Goal: Information Seeking & Learning: Check status

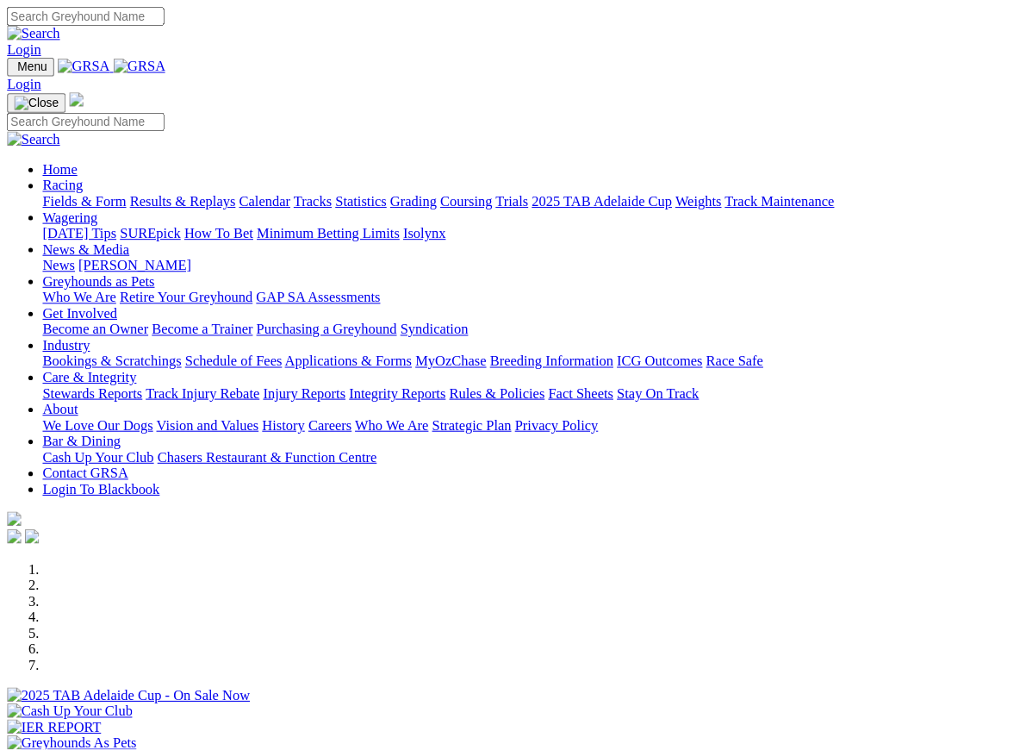
scroll to position [315, 0]
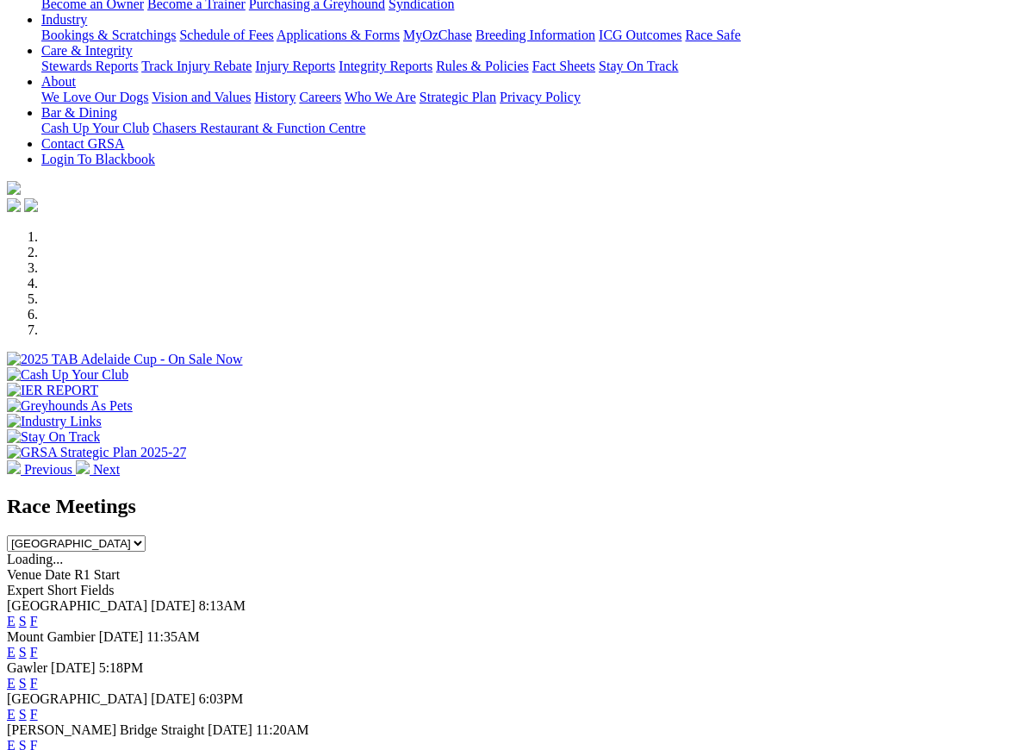
click at [38, 645] on link "F" at bounding box center [34, 652] width 8 height 15
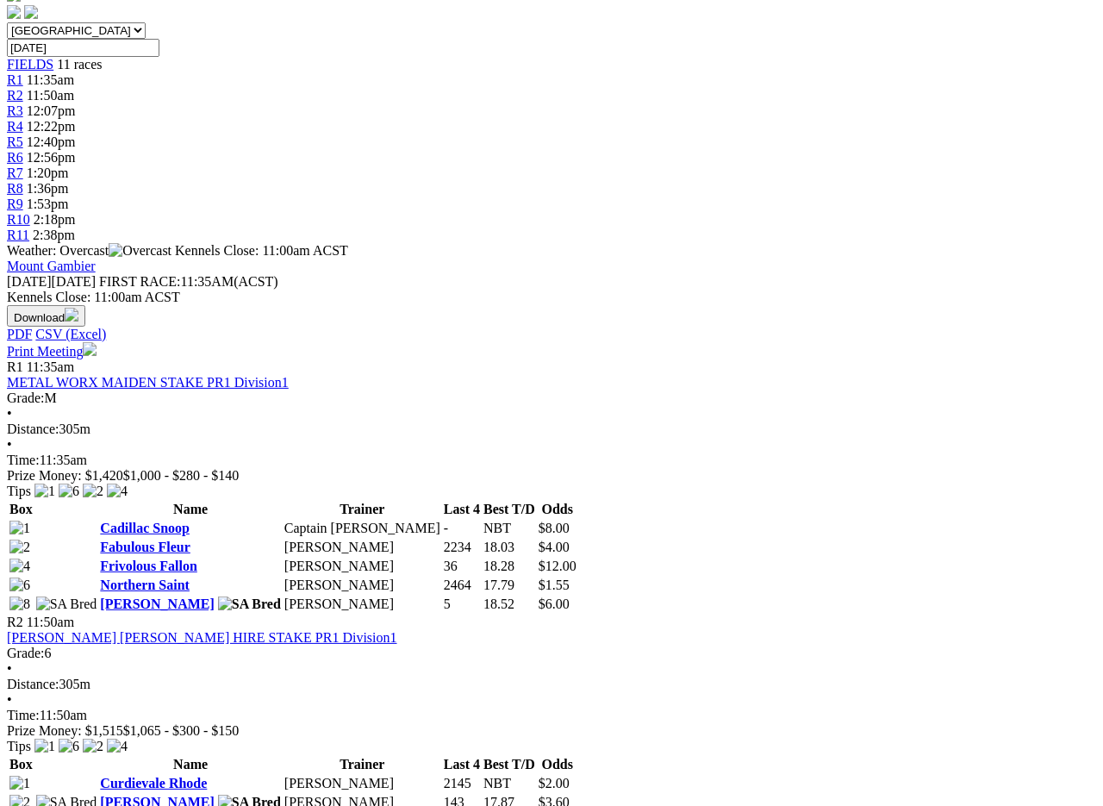
scroll to position [545, 0]
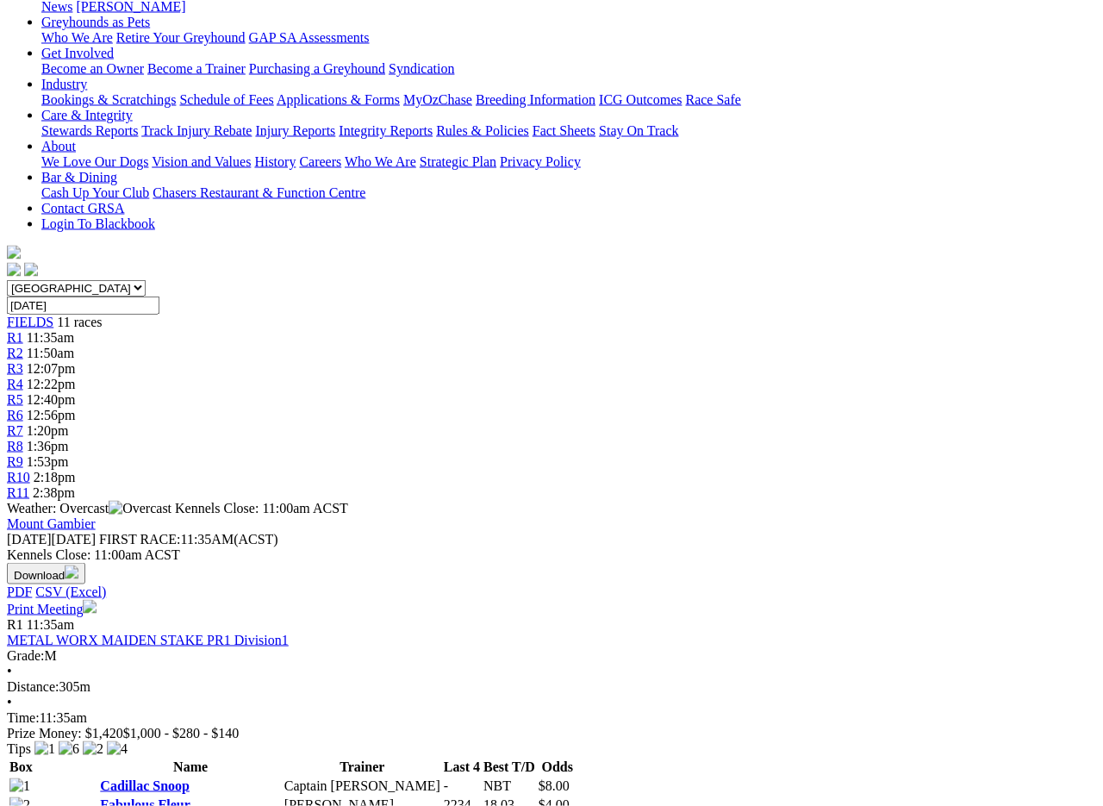
scroll to position [0, 0]
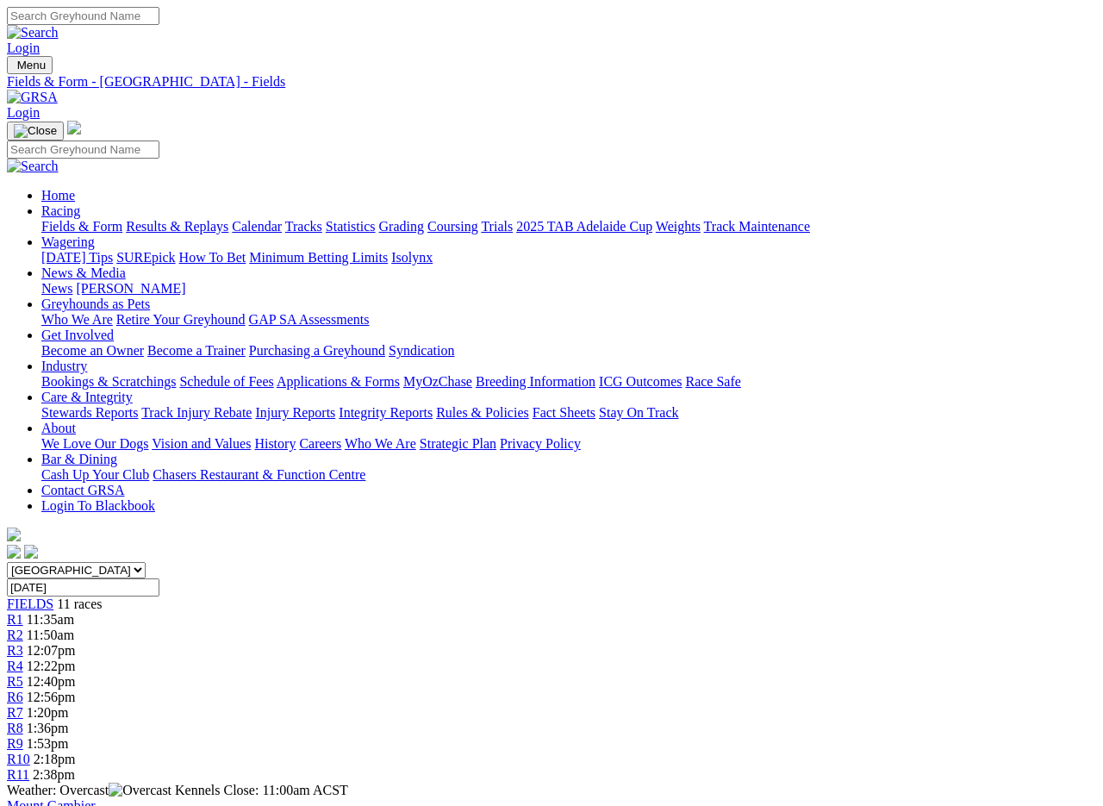
click at [59, 219] on link "Fields & Form" at bounding box center [81, 226] width 81 height 15
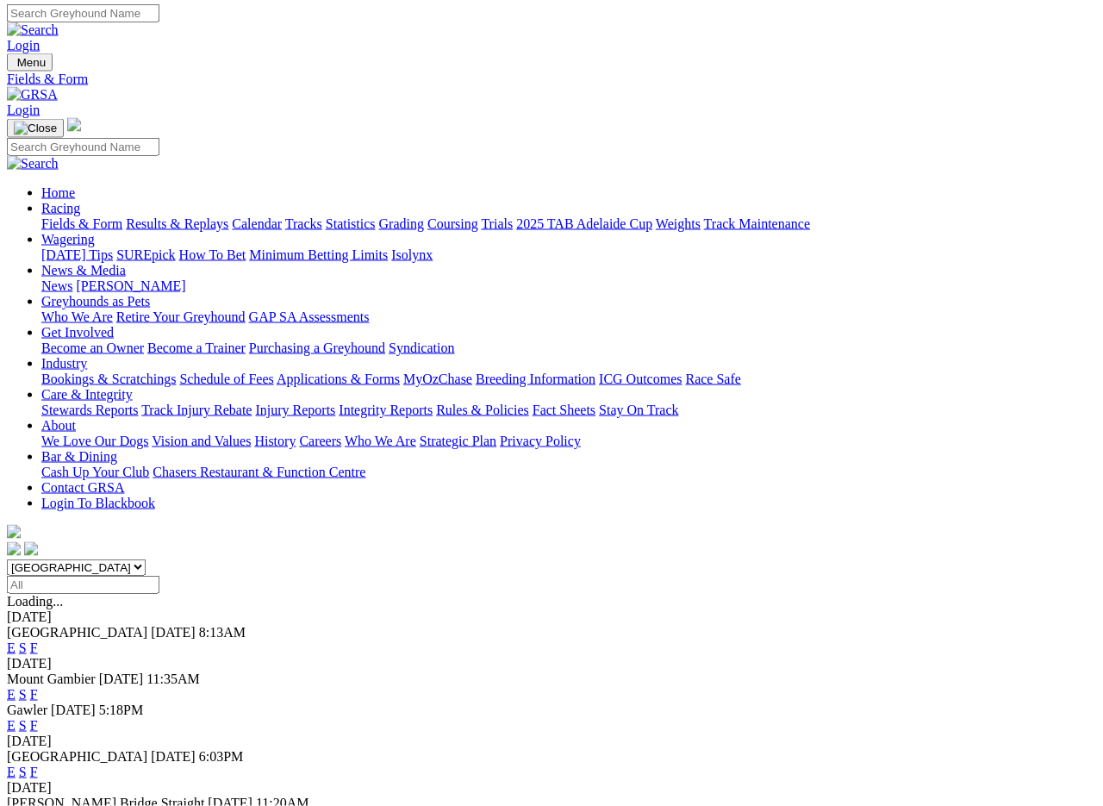
scroll to position [3, 0]
click at [38, 640] on link "F" at bounding box center [34, 647] width 8 height 15
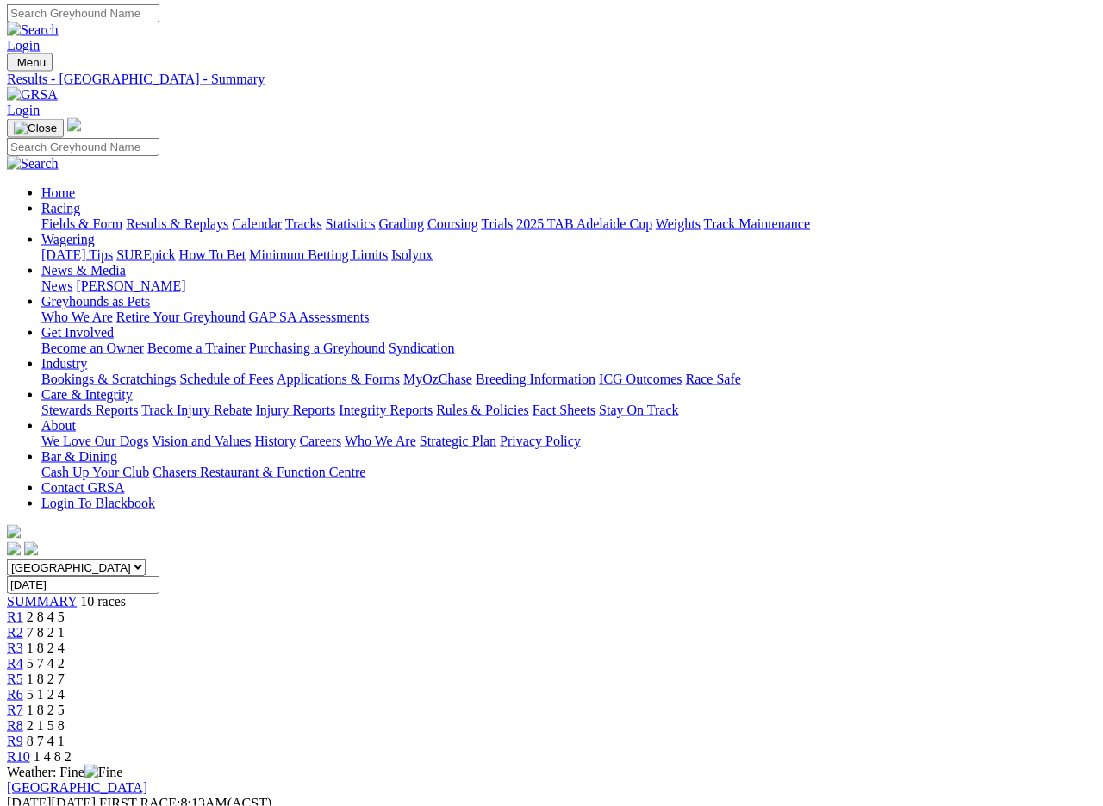
scroll to position [3, 0]
click at [221, 216] on link "Results & Replays" at bounding box center [177, 223] width 103 height 15
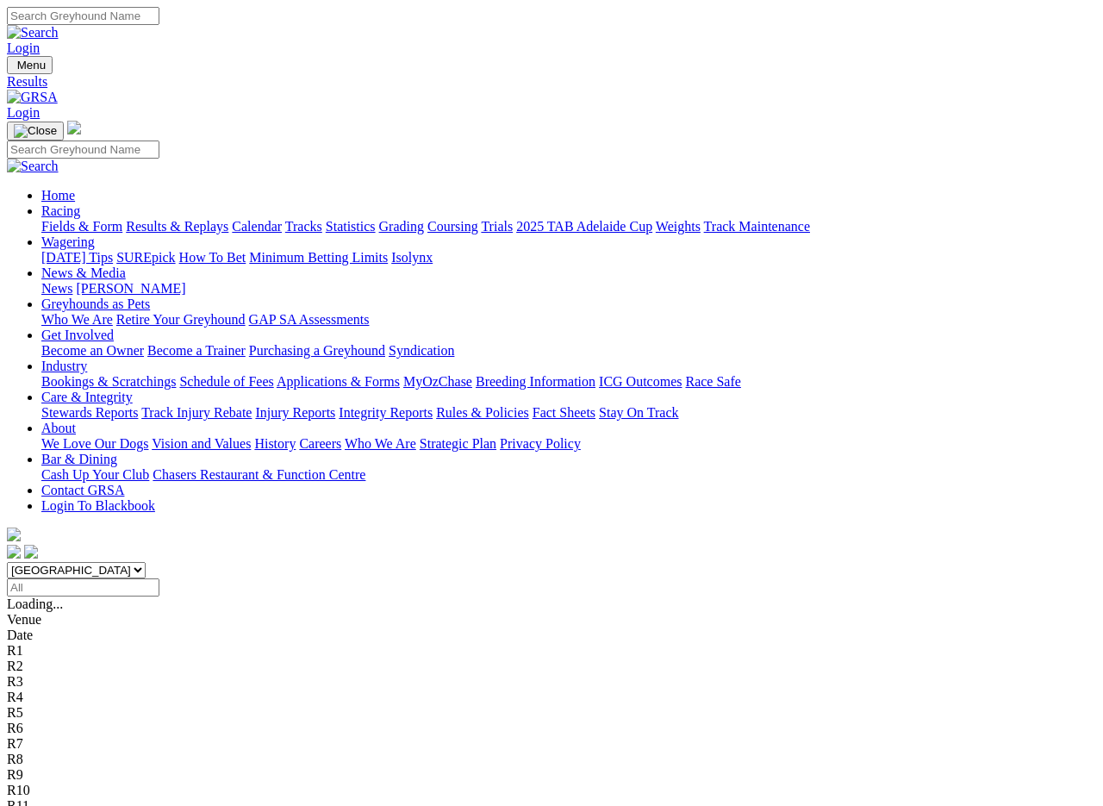
scroll to position [3, 0]
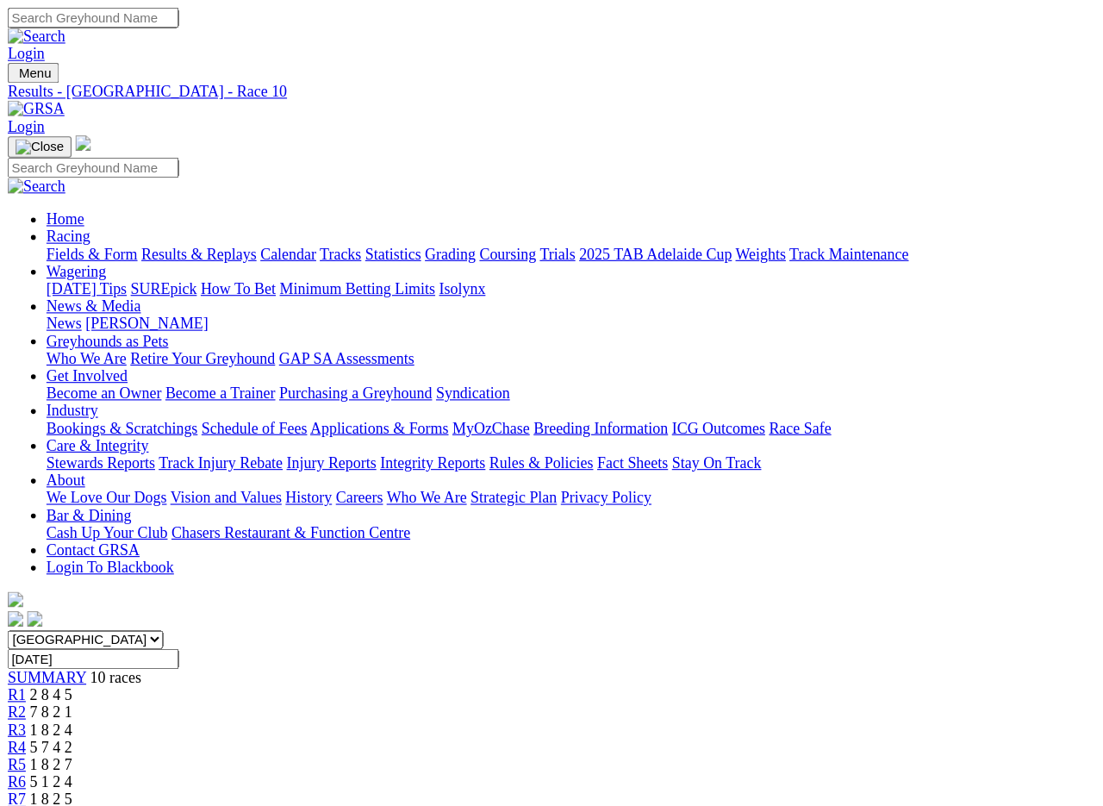
scroll to position [3, 0]
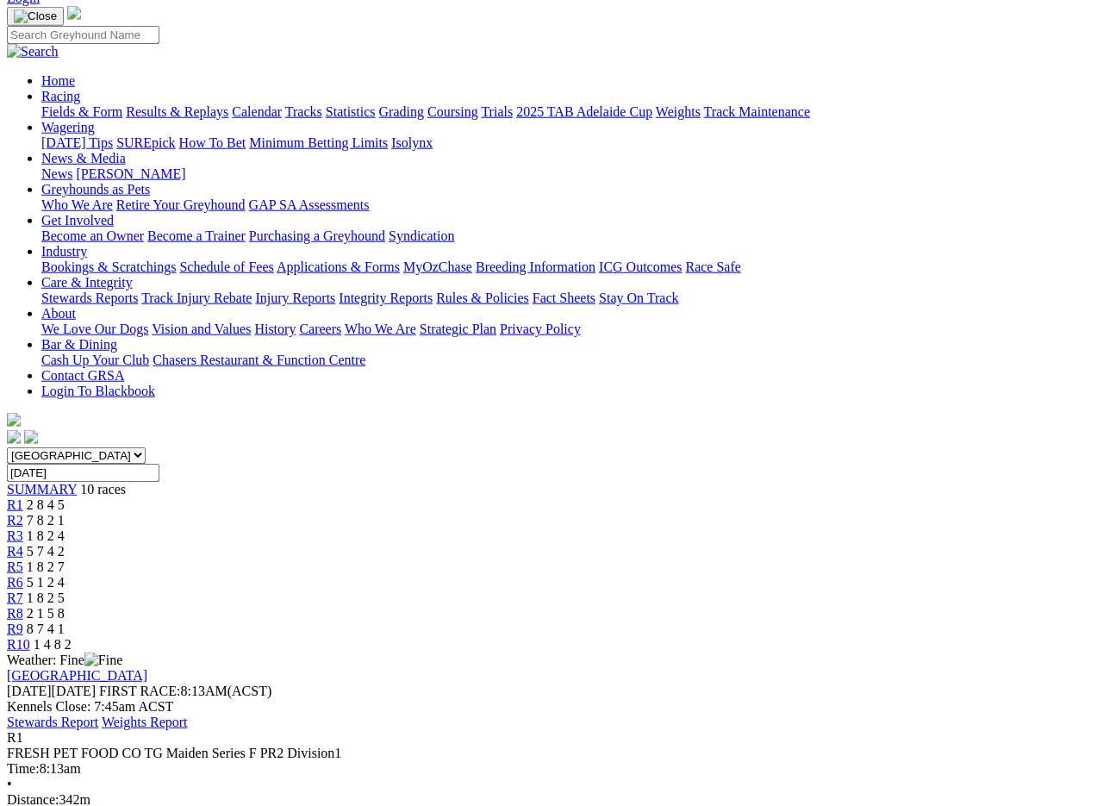
scroll to position [110, 0]
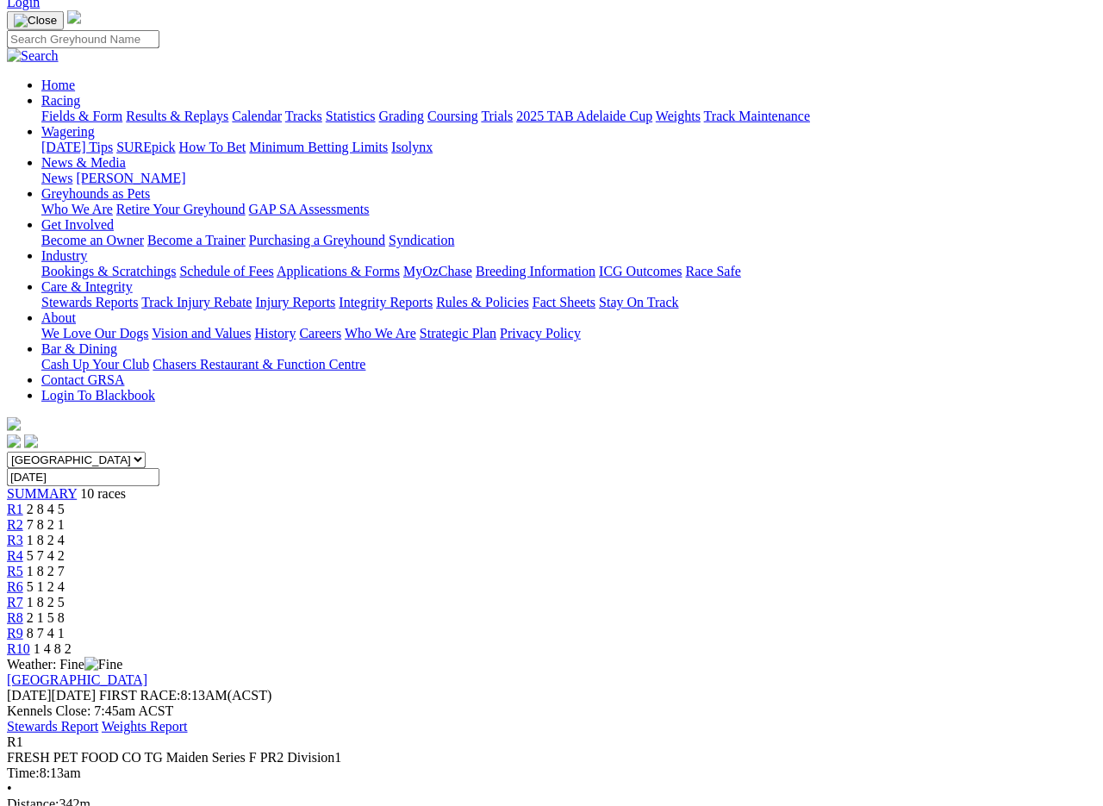
click at [23, 517] on span "R2" at bounding box center [15, 524] width 16 height 15
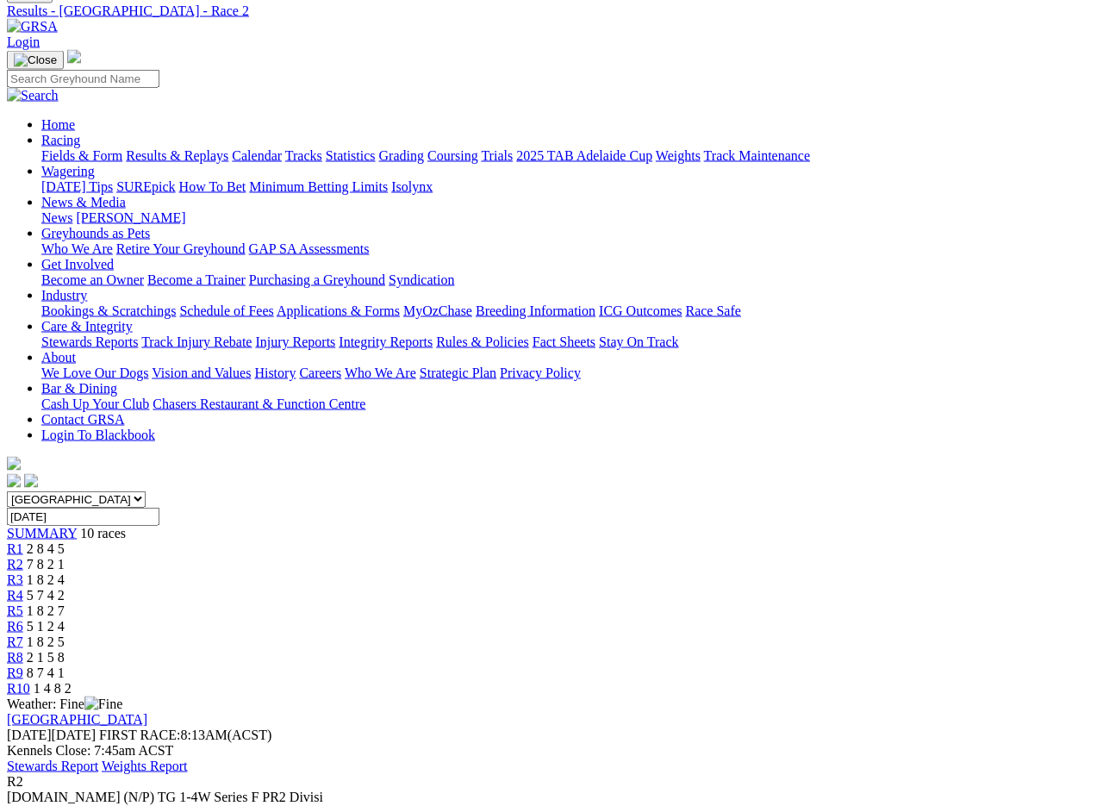
scroll to position [72, 0]
click at [23, 571] on link "R3" at bounding box center [15, 578] width 16 height 15
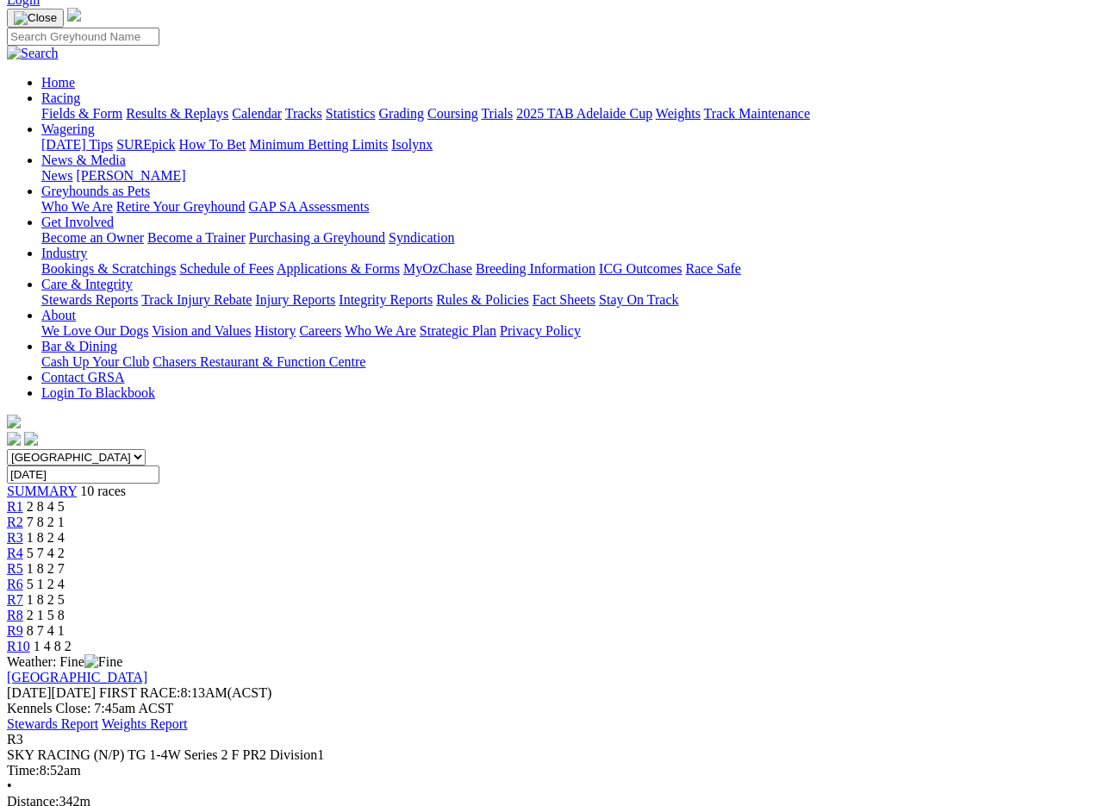
scroll to position [113, 0]
click at [23, 545] on span "R4" at bounding box center [15, 552] width 16 height 15
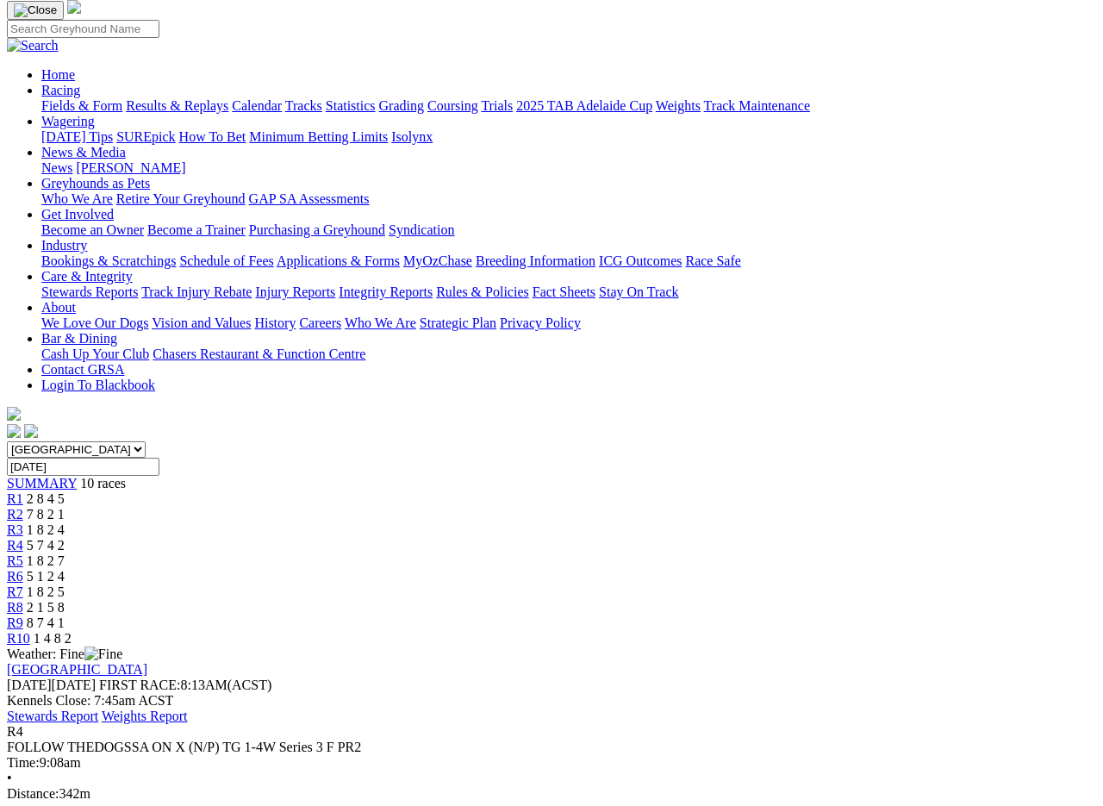
scroll to position [113, 0]
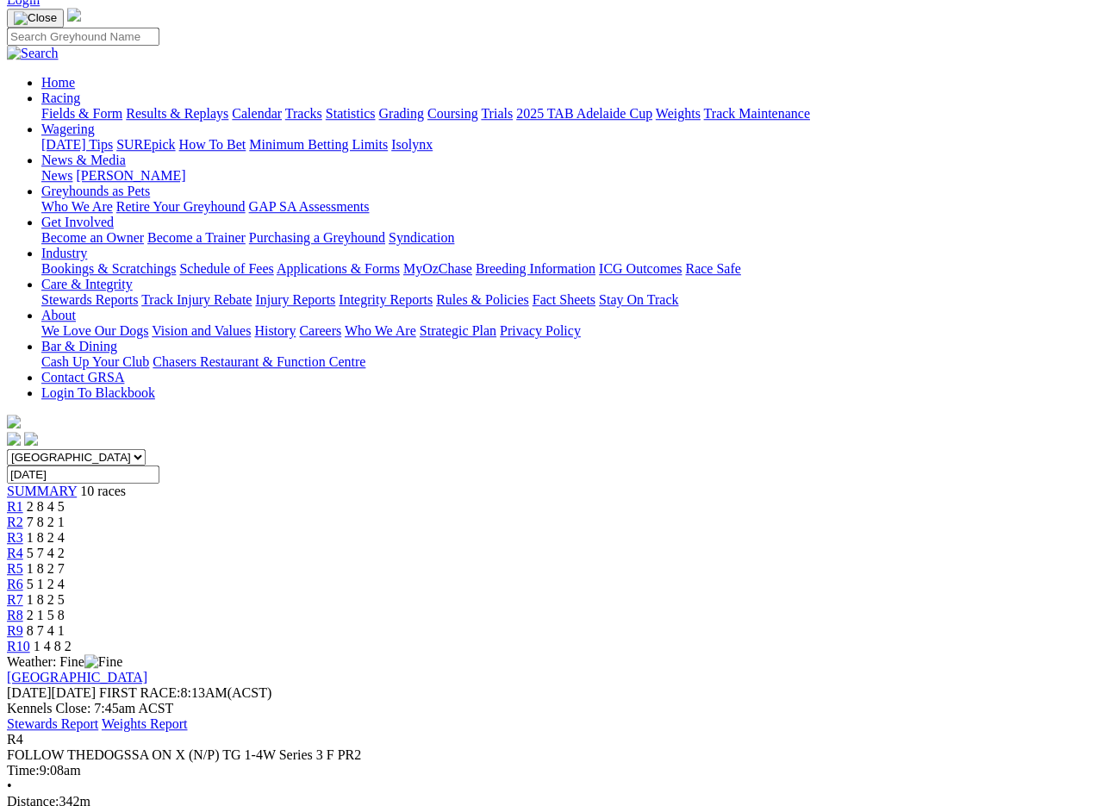
click at [23, 561] on span "R5" at bounding box center [15, 568] width 16 height 15
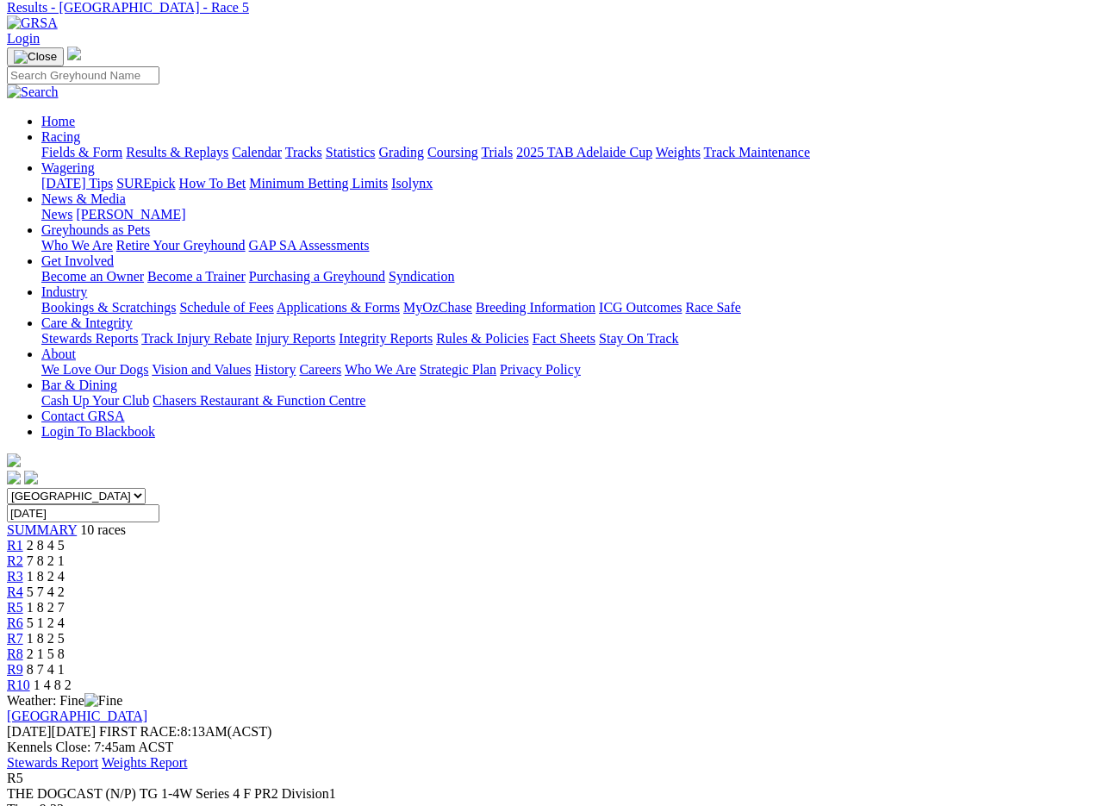
scroll to position [75, 0]
click at [23, 614] on span "R6" at bounding box center [15, 621] width 16 height 15
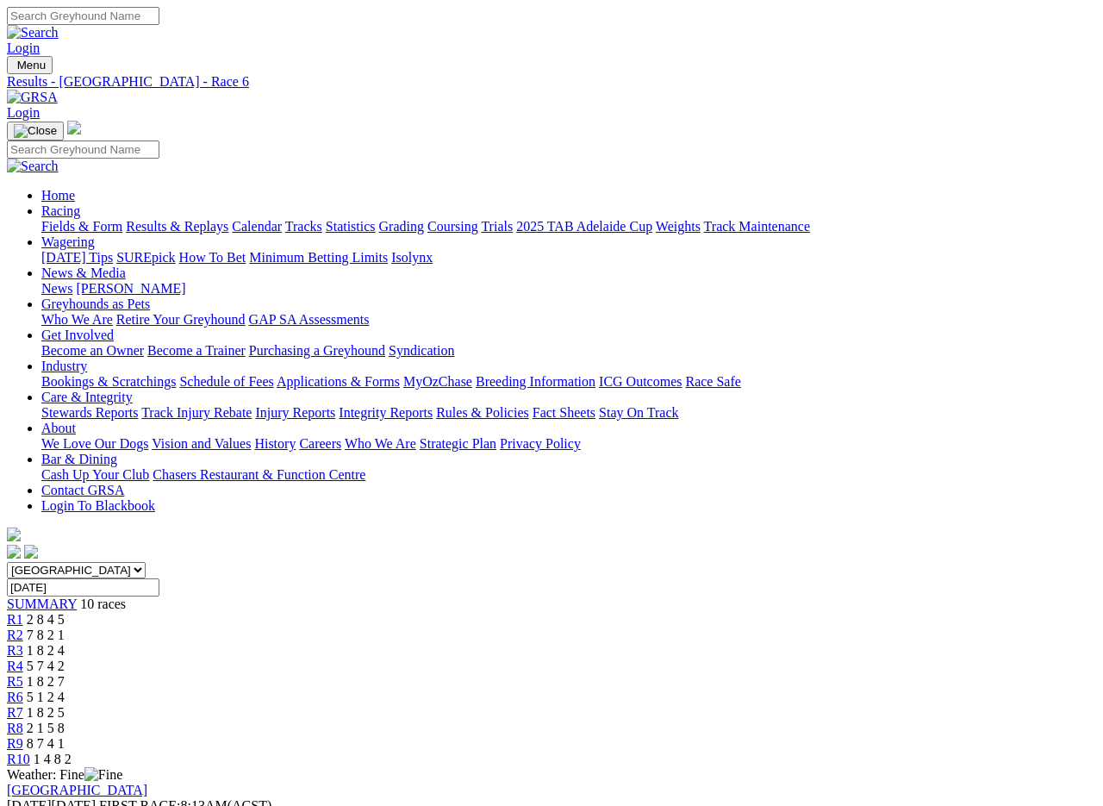
scroll to position [3, 0]
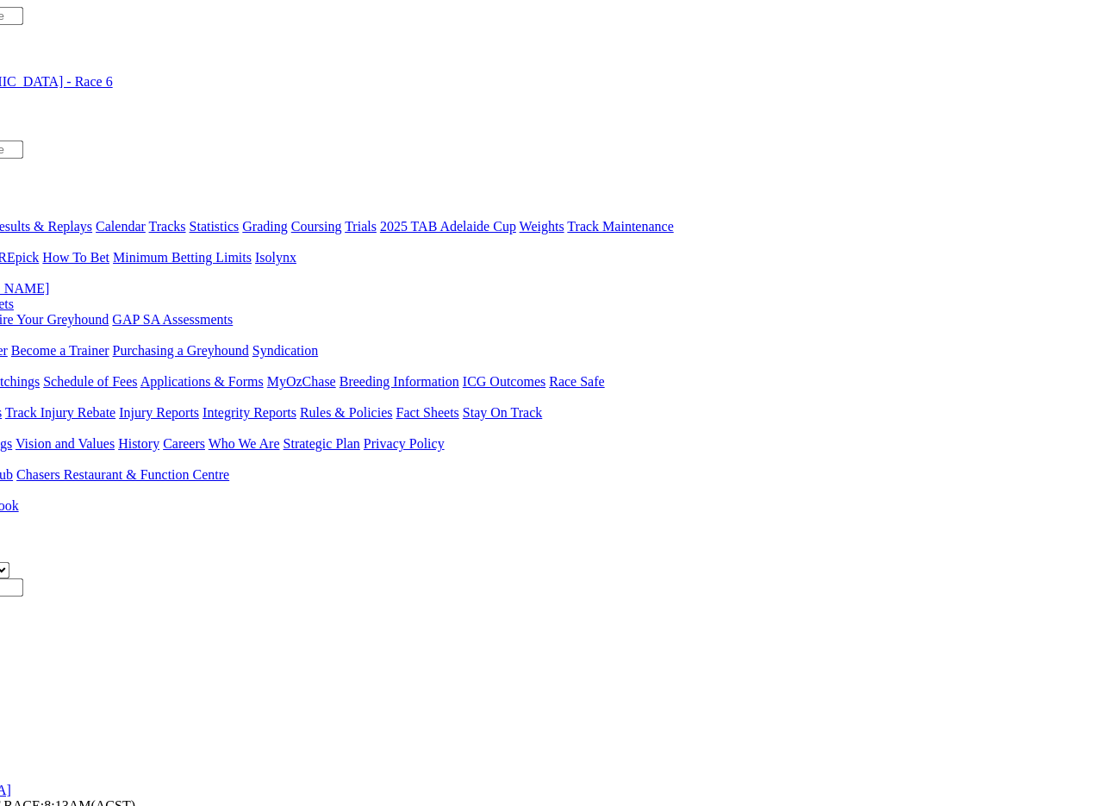
scroll to position [0, 138]
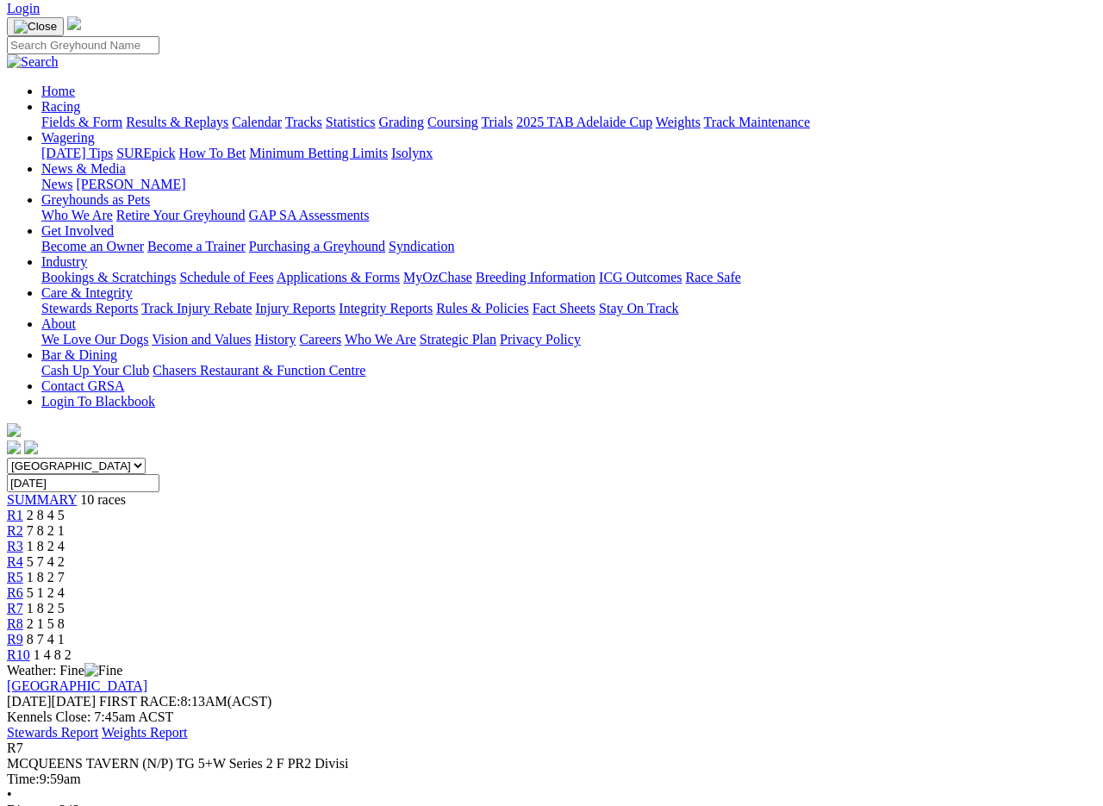
scroll to position [103, 0]
click at [23, 617] on span "R8" at bounding box center [15, 624] width 16 height 15
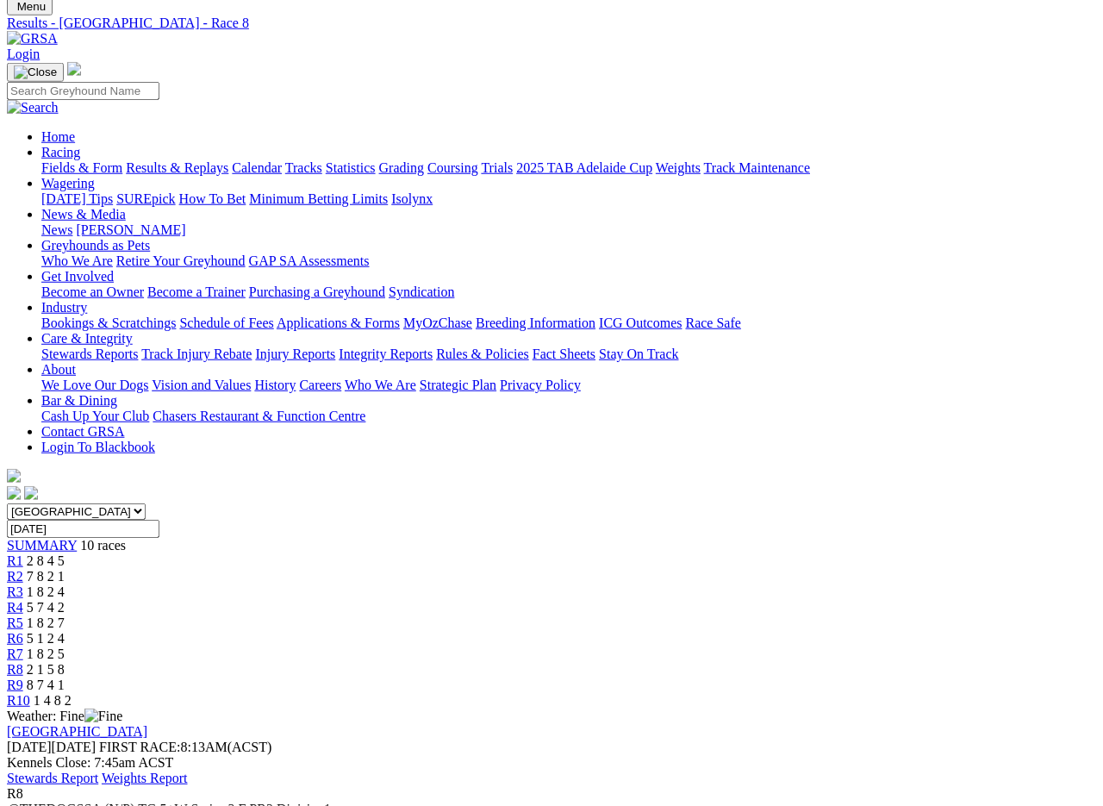
scroll to position [60, 0]
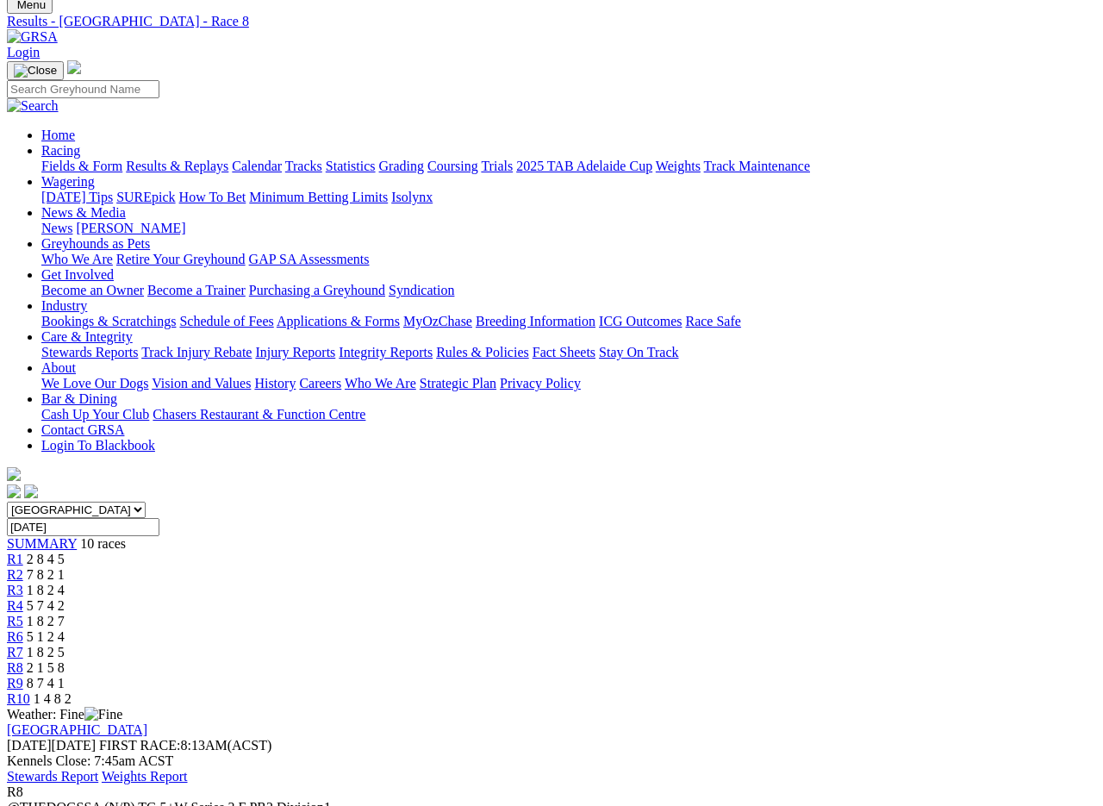
click at [23, 676] on span "R9" at bounding box center [15, 683] width 16 height 15
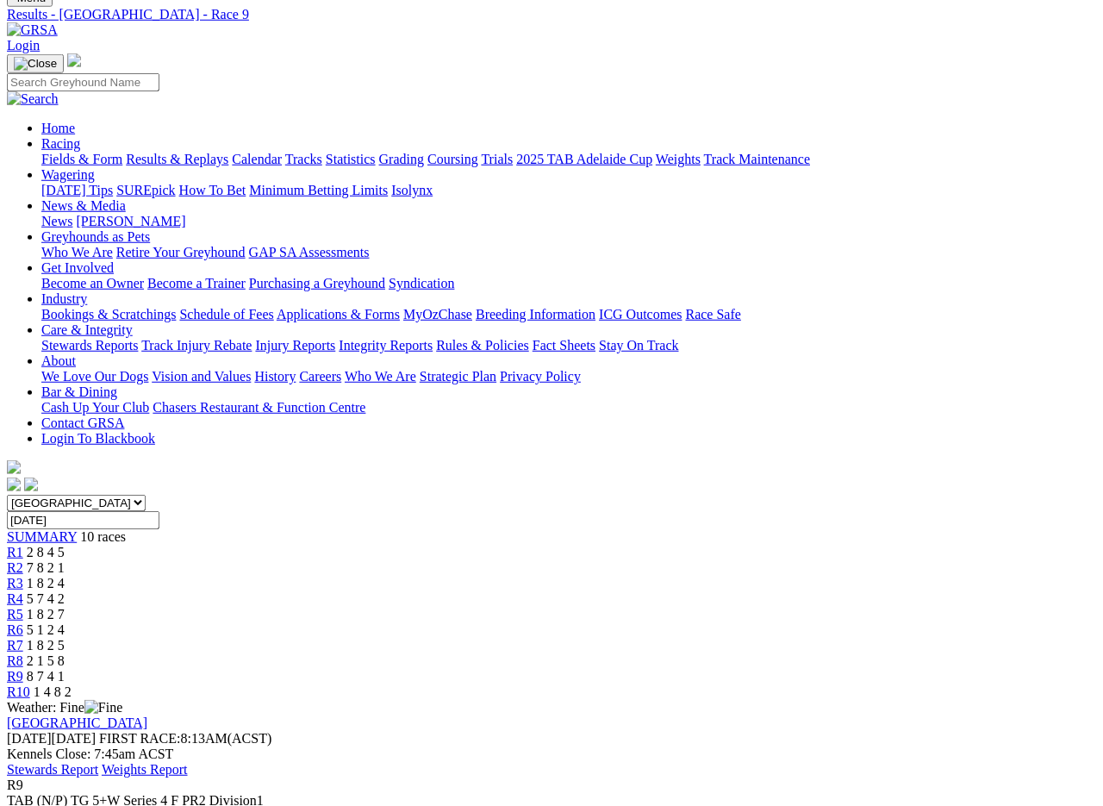
scroll to position [69, 0]
click at [30, 682] on span "R10" at bounding box center [18, 689] width 23 height 15
